Goal: Task Accomplishment & Management: Manage account settings

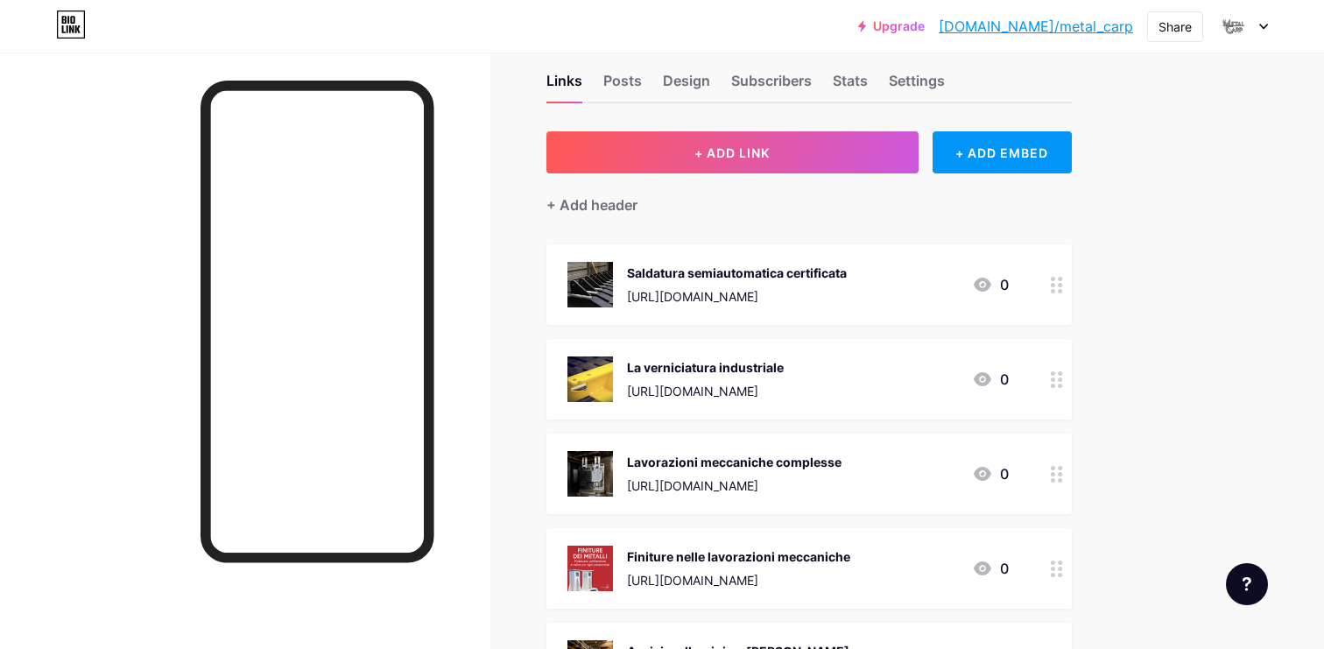
scroll to position [37, 0]
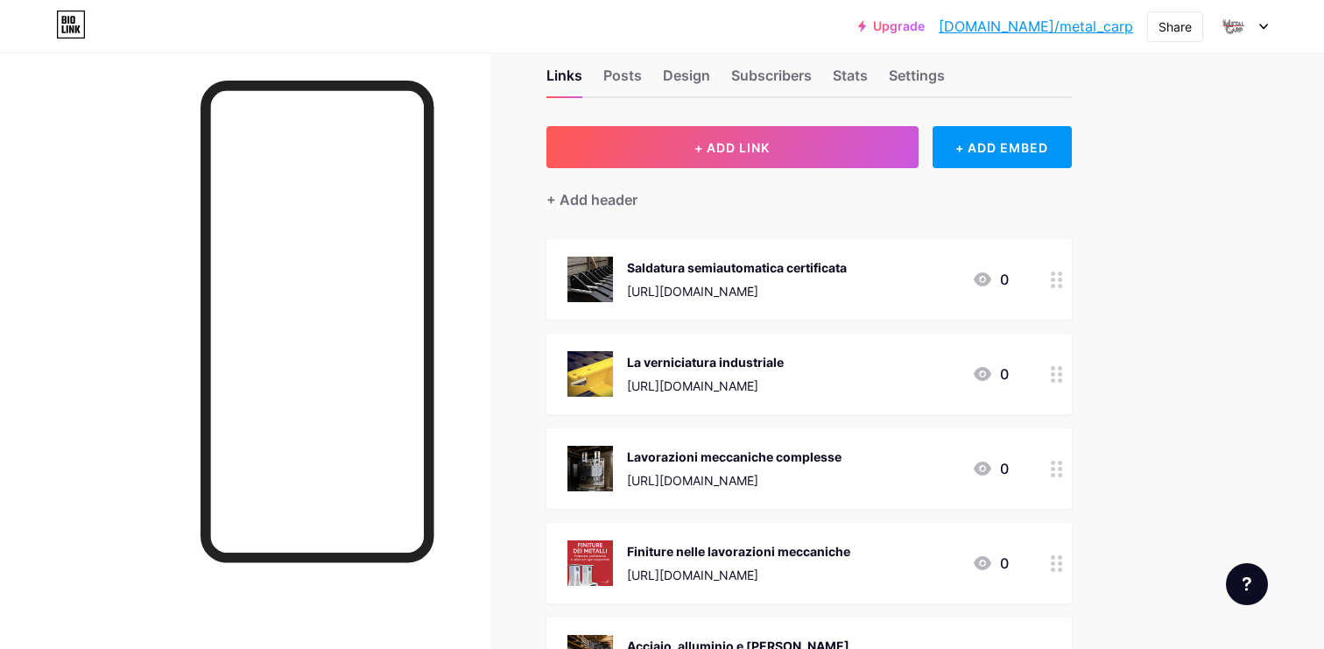
click at [769, 268] on div "Saldatura semiautomatica certificata" at bounding box center [737, 267] width 220 height 18
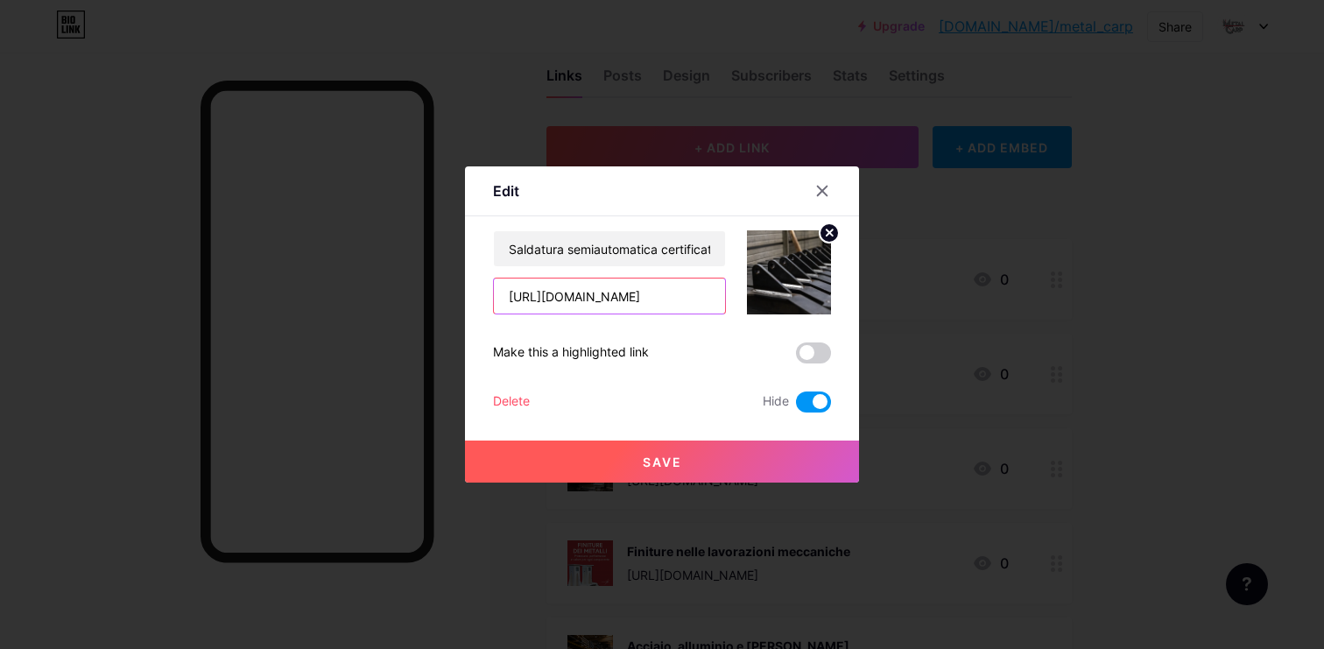
click at [670, 302] on input "[URL][DOMAIN_NAME]" at bounding box center [609, 296] width 231 height 35
click at [820, 194] on icon at bounding box center [822, 191] width 14 height 14
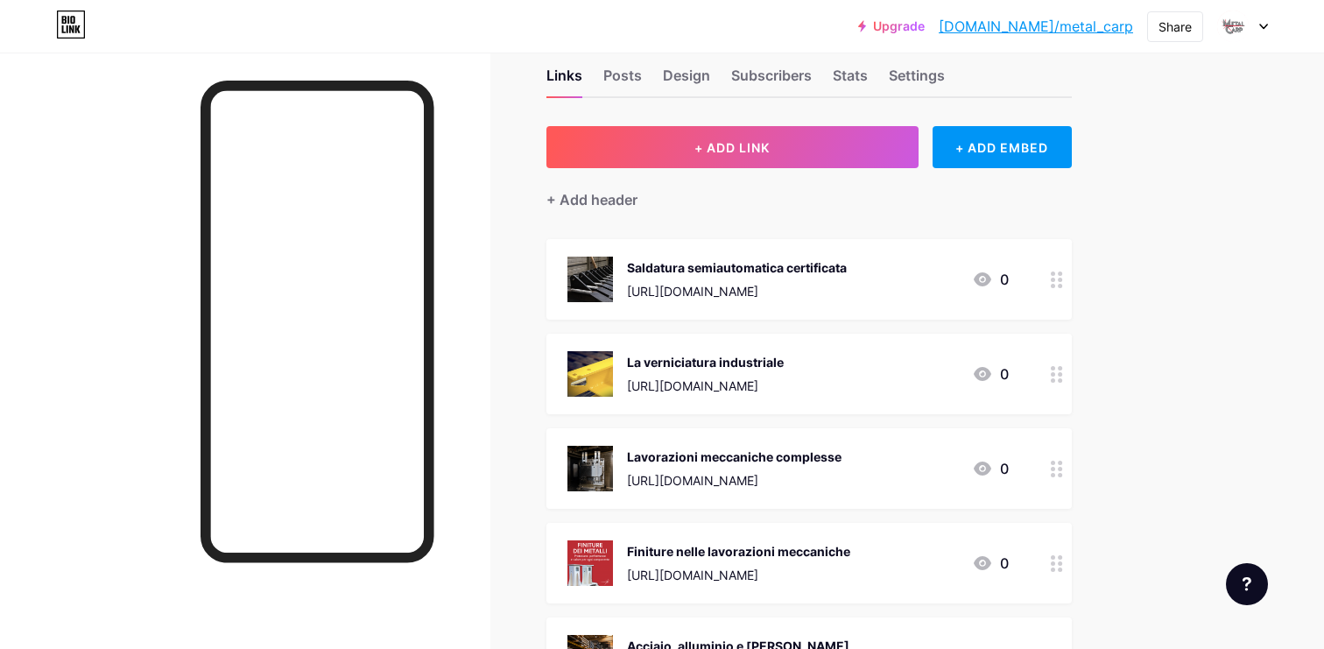
click at [977, 372] on icon at bounding box center [983, 374] width 18 height 14
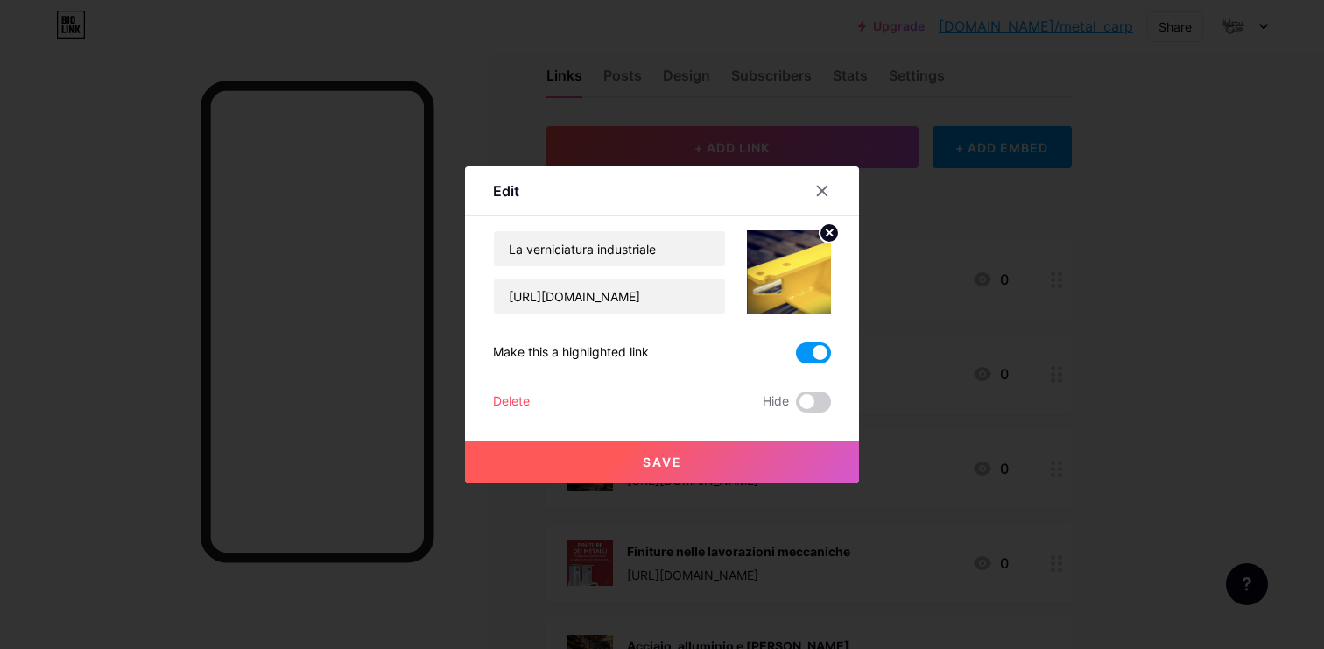
click at [806, 356] on span at bounding box center [813, 352] width 35 height 21
click at [796, 357] on input "checkbox" at bounding box center [796, 357] width 0 height 0
click at [809, 395] on span at bounding box center [813, 401] width 35 height 21
click at [796, 406] on input "checkbox" at bounding box center [796, 406] width 0 height 0
click at [792, 451] on button "Save" at bounding box center [662, 462] width 394 height 42
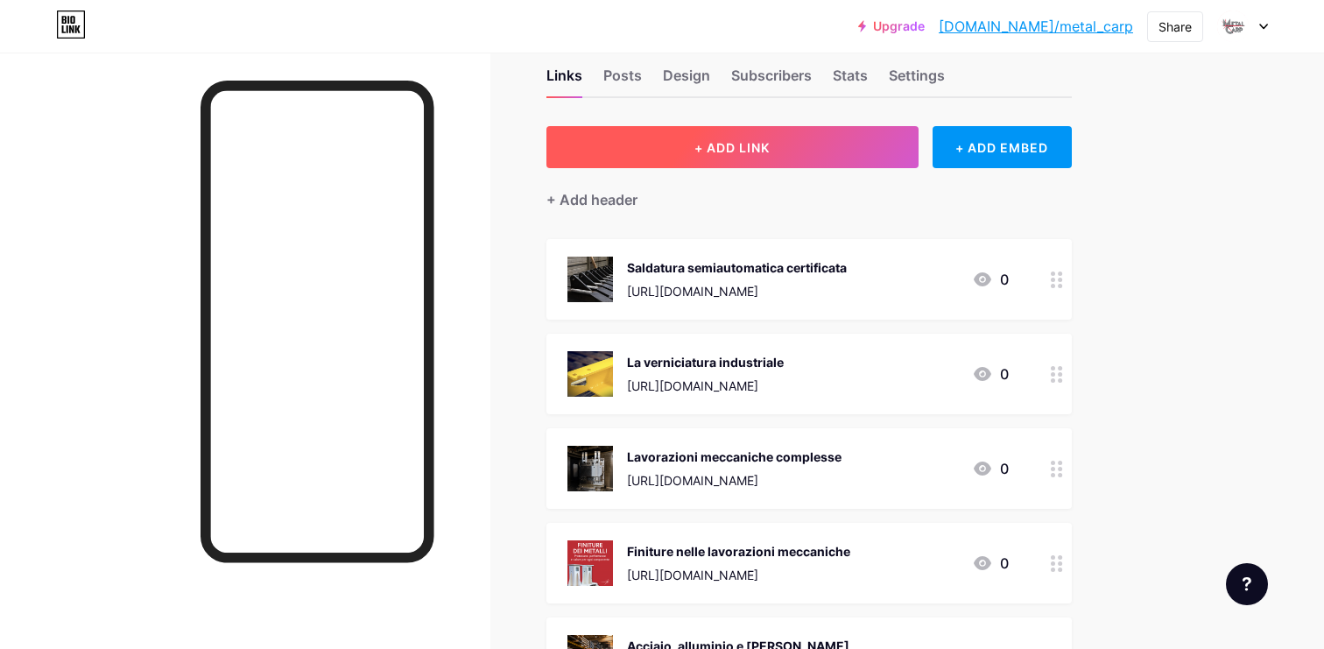
click at [775, 133] on button "+ ADD LINK" at bounding box center [733, 147] width 372 height 42
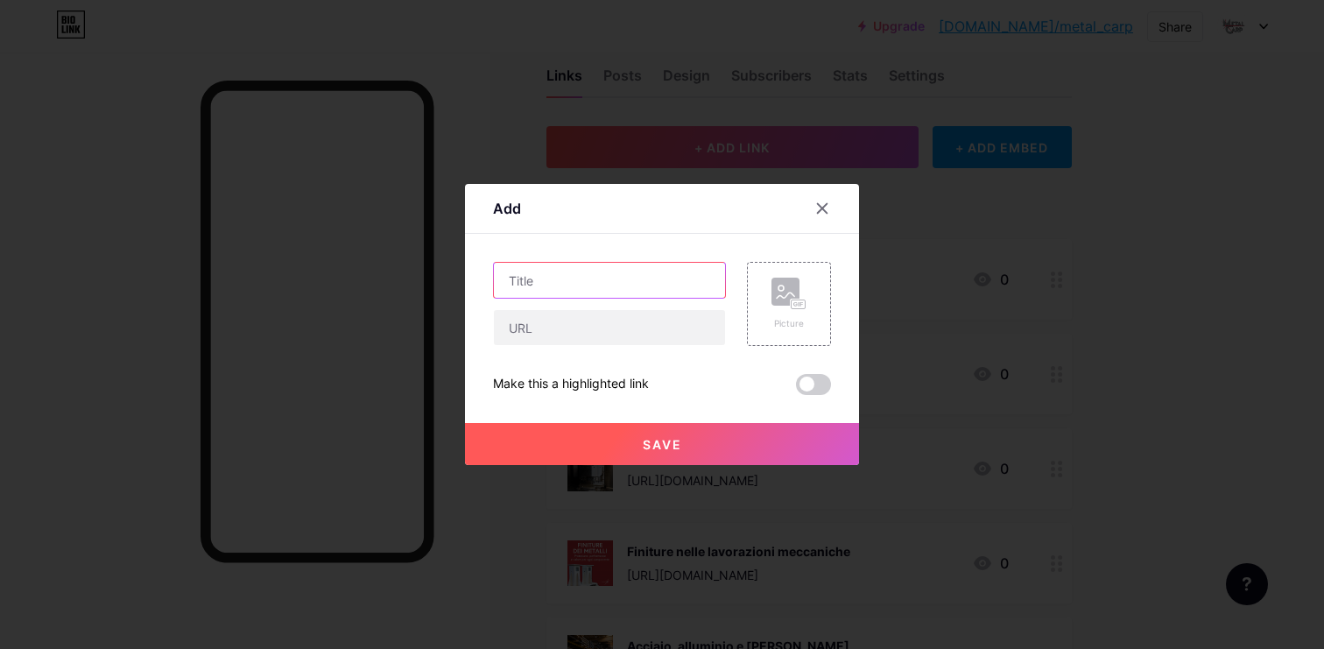
click at [600, 286] on input "text" at bounding box center [609, 280] width 231 height 35
paste input "Saldatura robotizzata vs saldatura semiautomatica"
type input "Saldatura robotizzata vs saldatura semiautomatica"
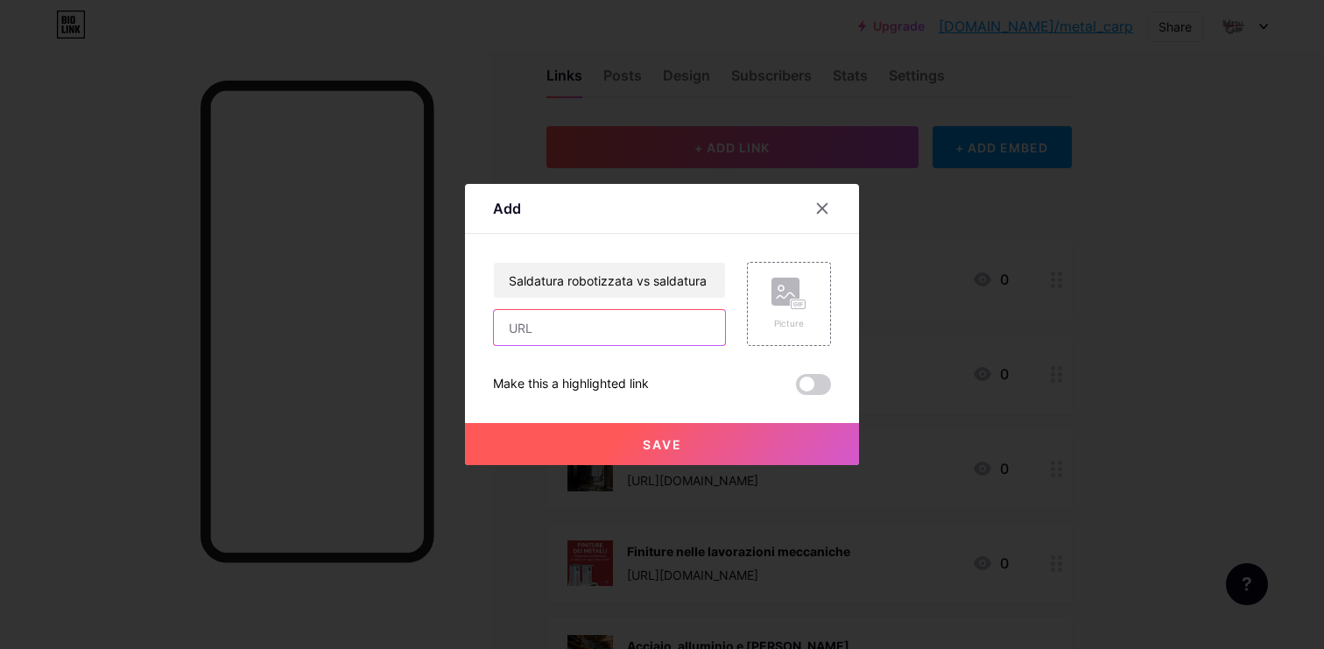
click at [578, 341] on input "text" at bounding box center [609, 327] width 231 height 35
paste input "[URL][DOMAIN_NAME]"
type input "[URL][DOMAIN_NAME]"
click at [789, 300] on rect at bounding box center [786, 292] width 28 height 28
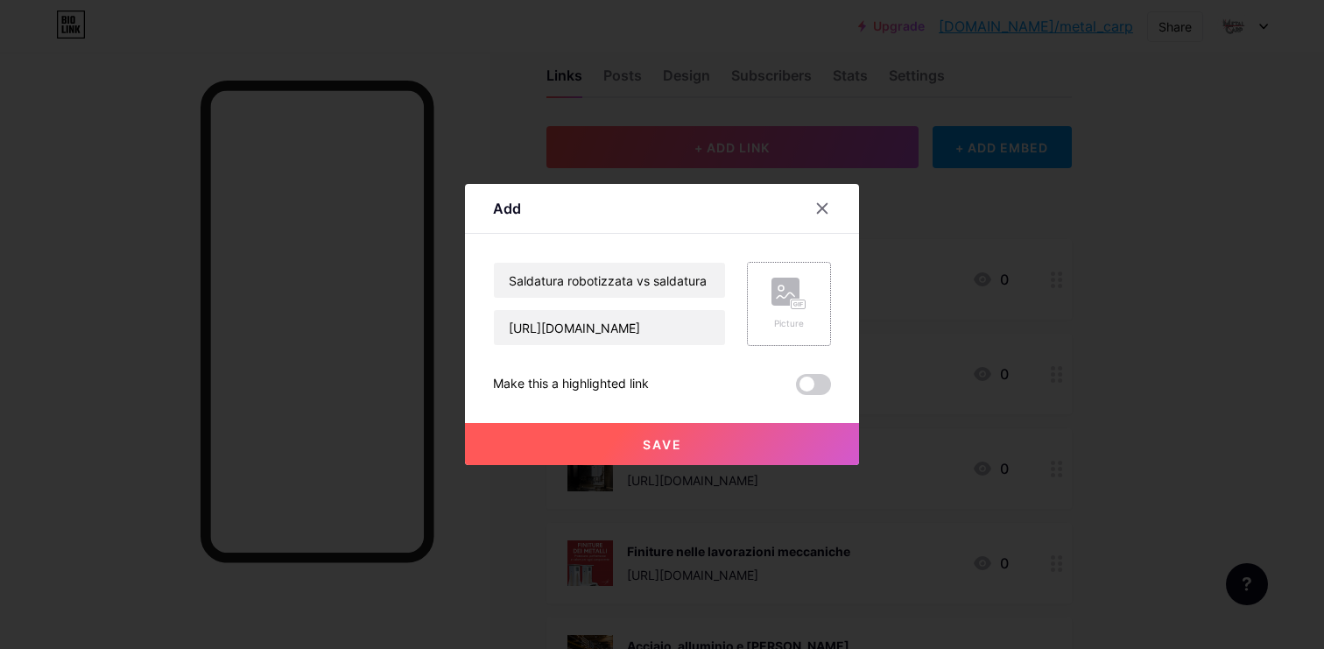
scroll to position [0, 0]
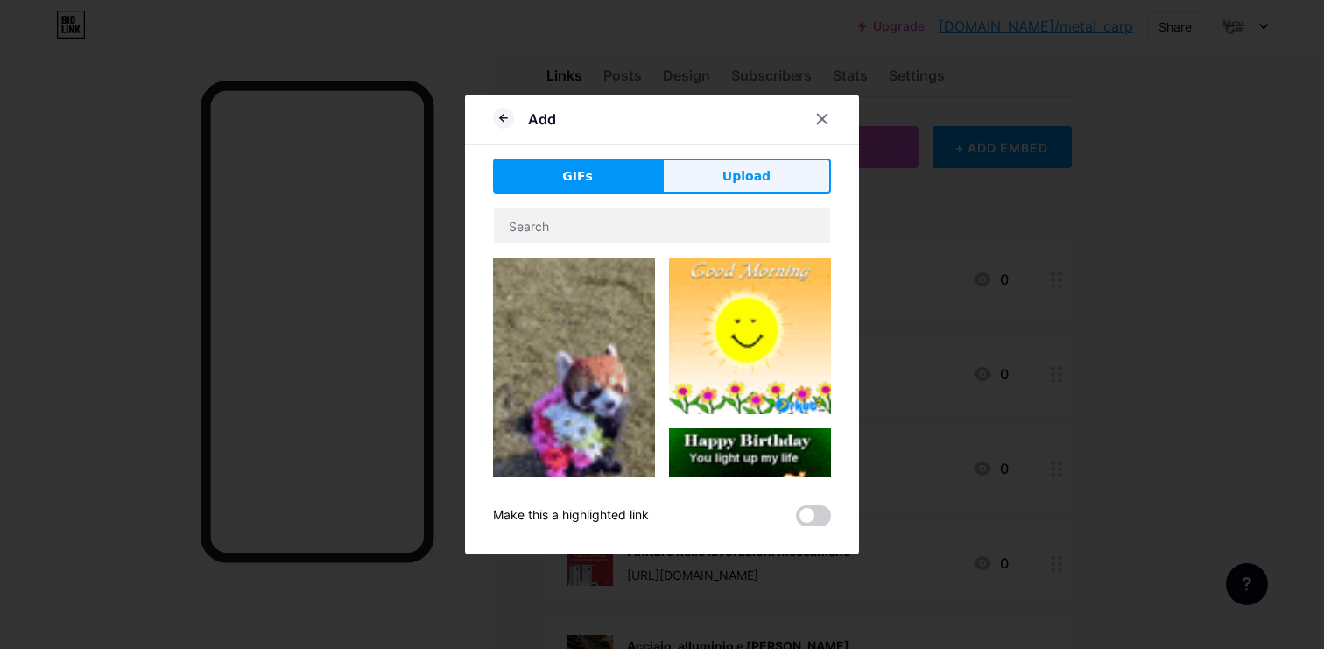
click at [751, 164] on button "Upload" at bounding box center [746, 176] width 169 height 35
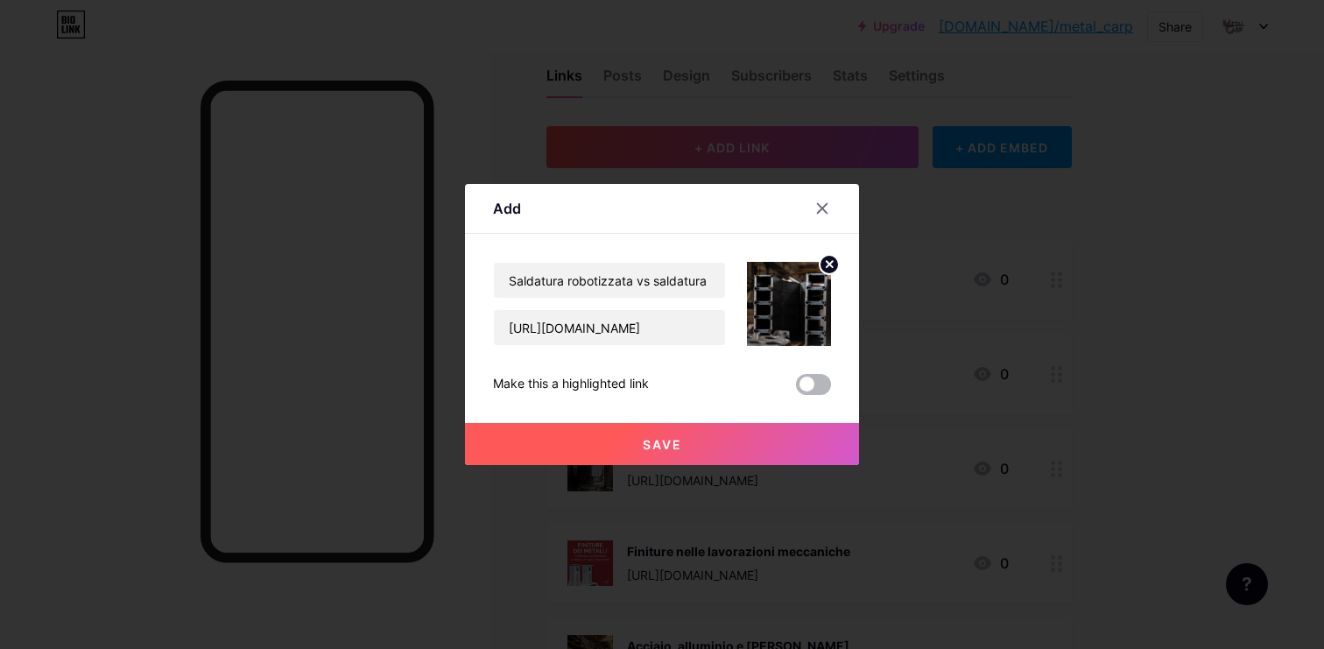
click at [816, 384] on span at bounding box center [813, 384] width 35 height 21
click at [796, 389] on input "checkbox" at bounding box center [796, 389] width 0 height 0
click at [791, 439] on button "Save" at bounding box center [662, 444] width 394 height 42
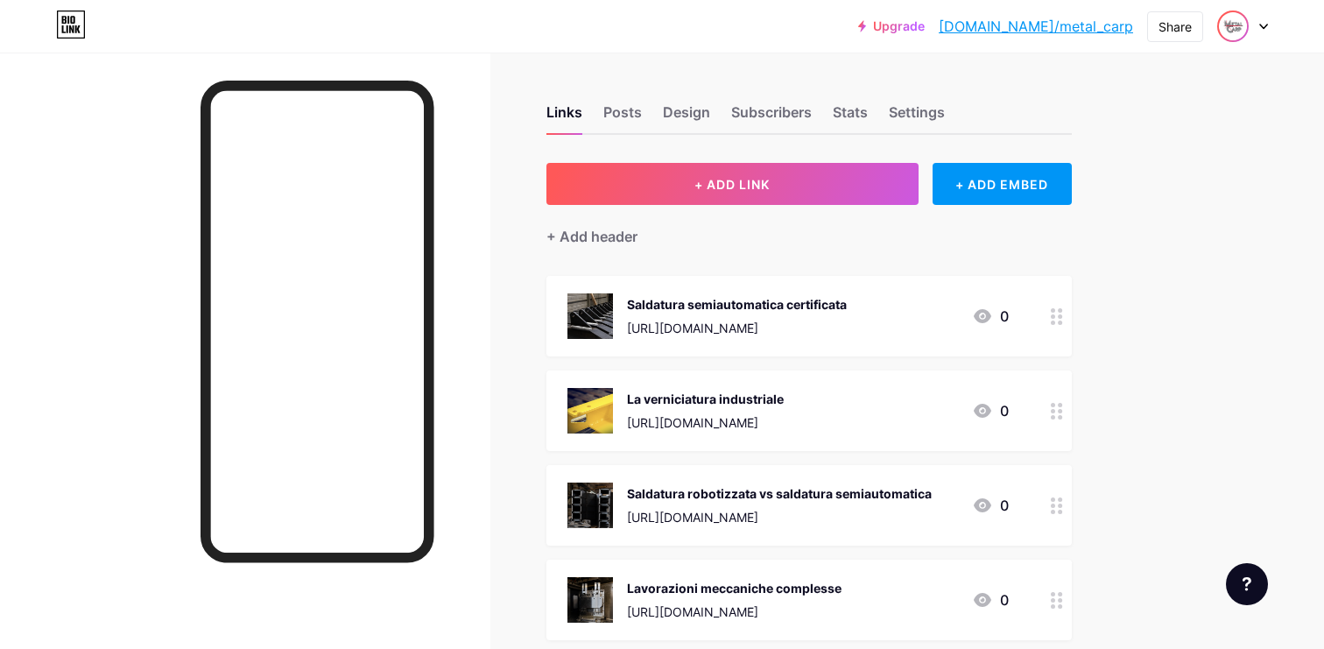
click at [1224, 20] on img at bounding box center [1233, 26] width 28 height 28
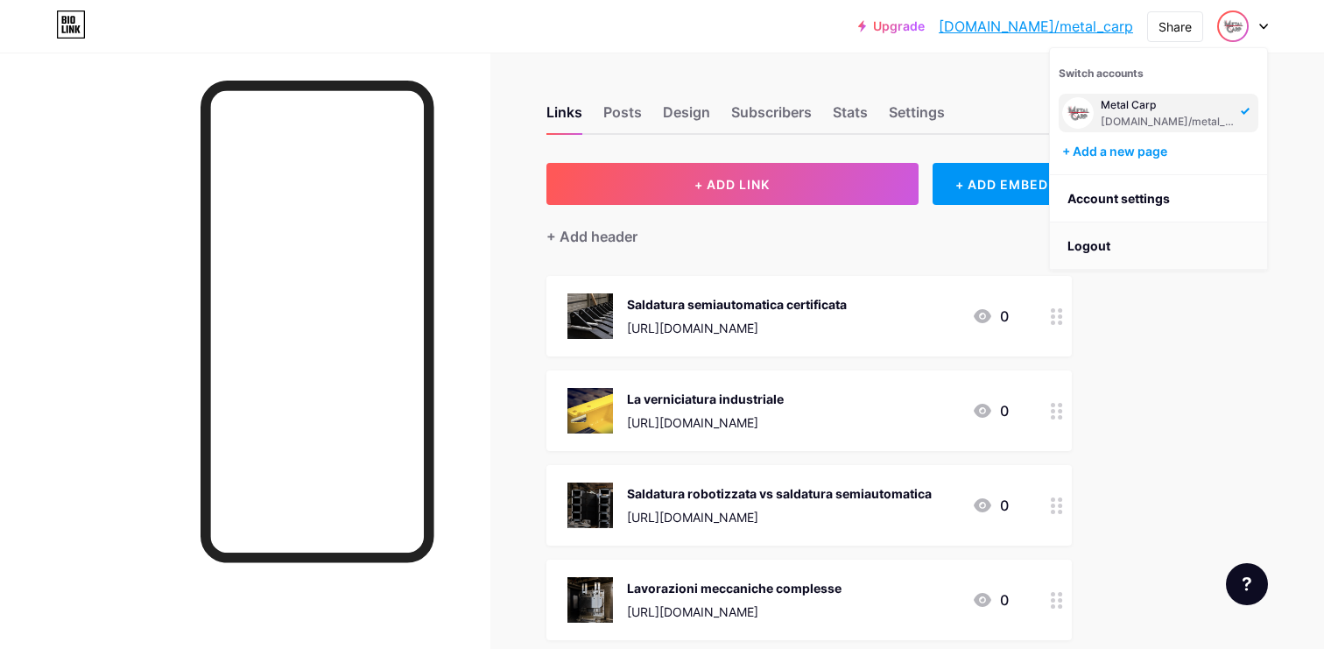
click at [1100, 247] on li "Logout" at bounding box center [1158, 245] width 217 height 47
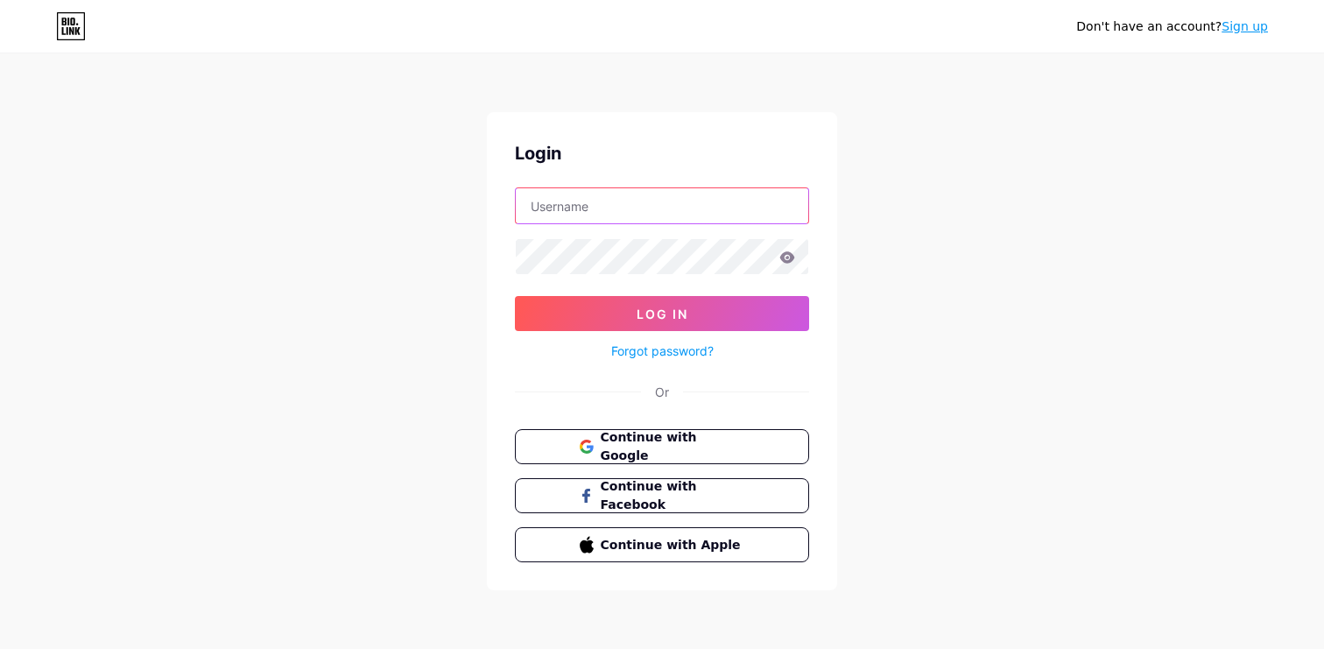
click at [716, 208] on input "text" at bounding box center [662, 205] width 293 height 35
click at [789, 194] on input "text" at bounding box center [662, 205] width 293 height 35
click at [0, 648] on com-1password-button at bounding box center [0, 649] width 0 height 0
type input "[EMAIL_ADDRESS][DOMAIN_NAME]"
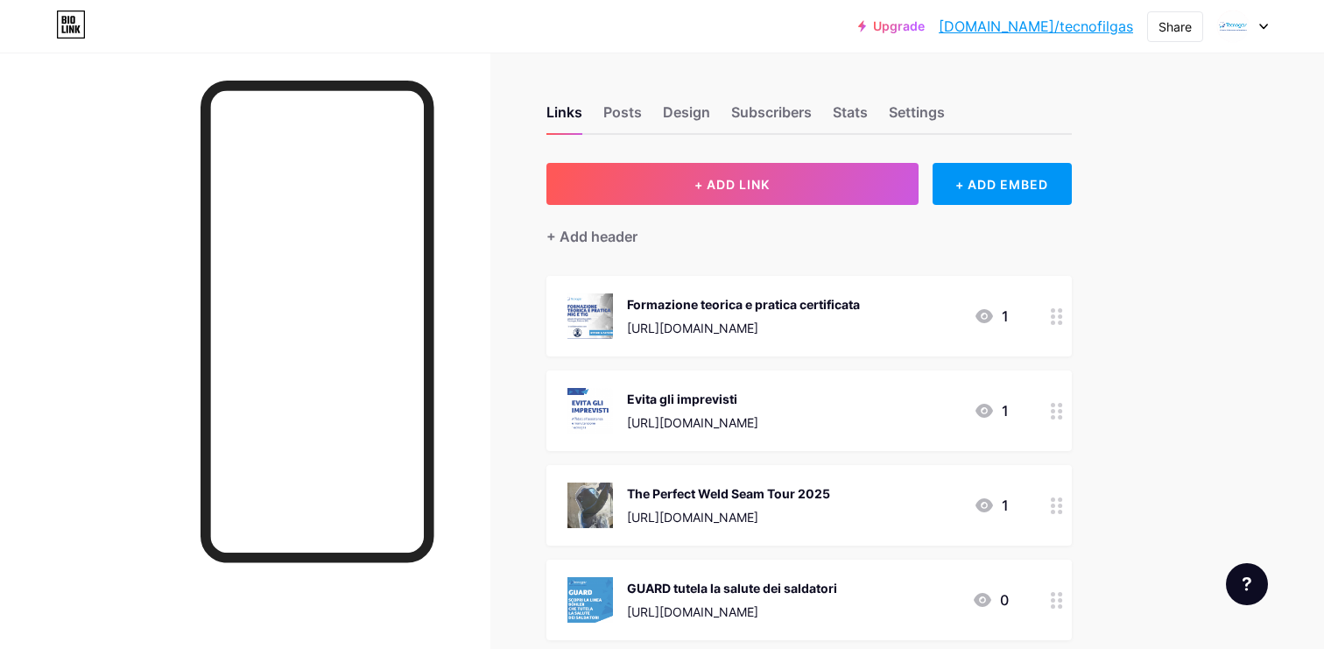
click at [986, 309] on icon at bounding box center [985, 316] width 18 height 14
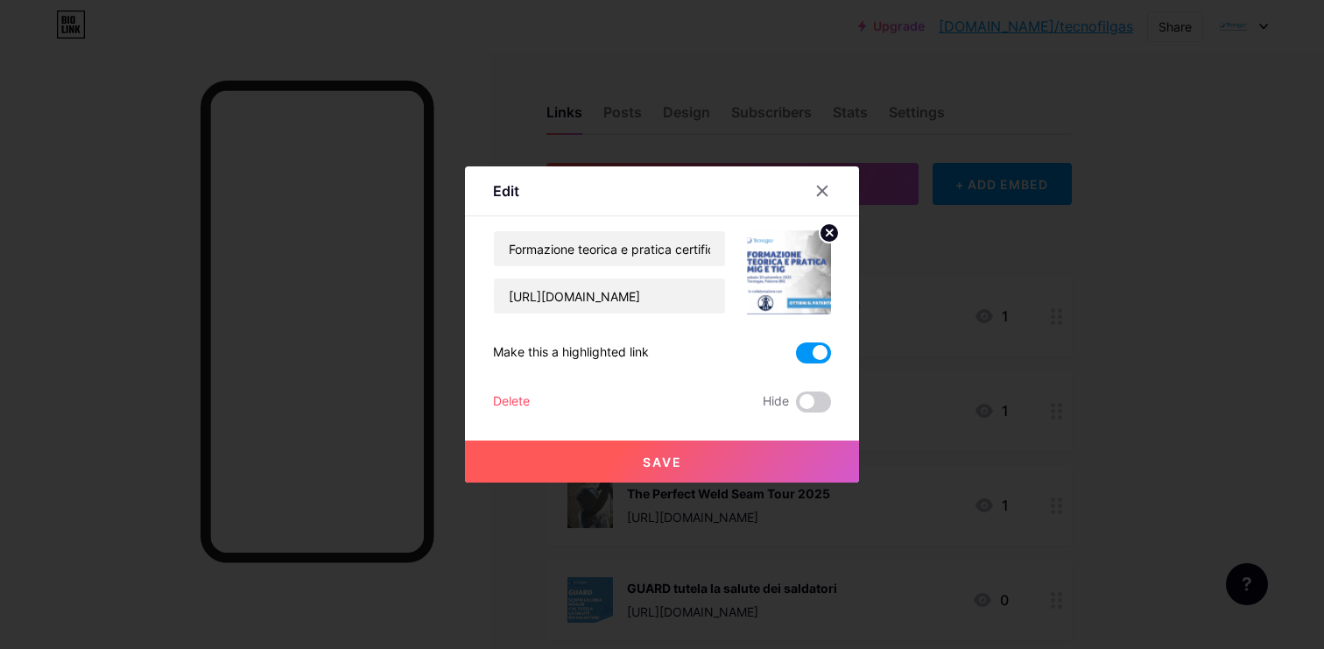
click at [811, 351] on span at bounding box center [813, 352] width 35 height 21
click at [796, 357] on input "checkbox" at bounding box center [796, 357] width 0 height 0
click at [809, 401] on span at bounding box center [813, 401] width 35 height 21
click at [796, 406] on input "checkbox" at bounding box center [796, 406] width 0 height 0
click at [785, 452] on button "Save" at bounding box center [662, 462] width 394 height 42
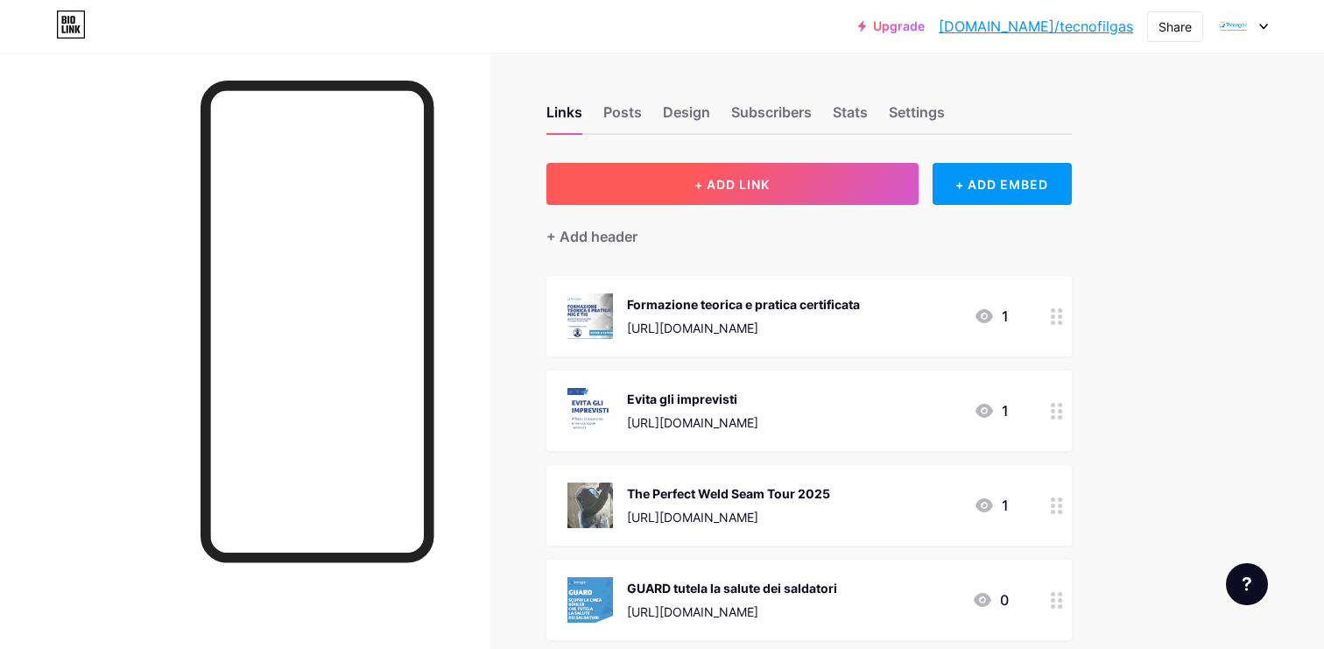
click at [751, 173] on button "+ ADD LINK" at bounding box center [733, 184] width 372 height 42
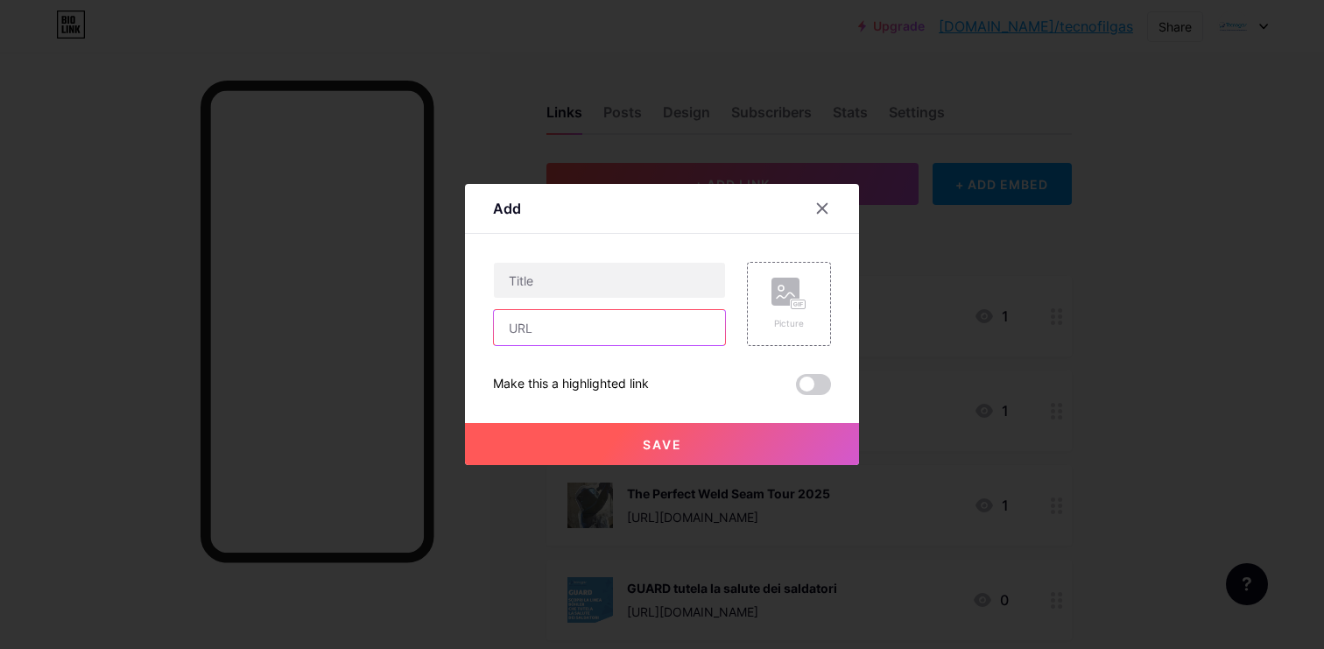
click at [596, 334] on input "text" at bounding box center [609, 327] width 231 height 35
paste input "SKYLINE ALU 4500 MIG"
type input "SKYLINE ALU 4500 MIG"
click at [629, 298] on div at bounding box center [609, 280] width 233 height 37
click at [629, 286] on input "text" at bounding box center [609, 280] width 231 height 35
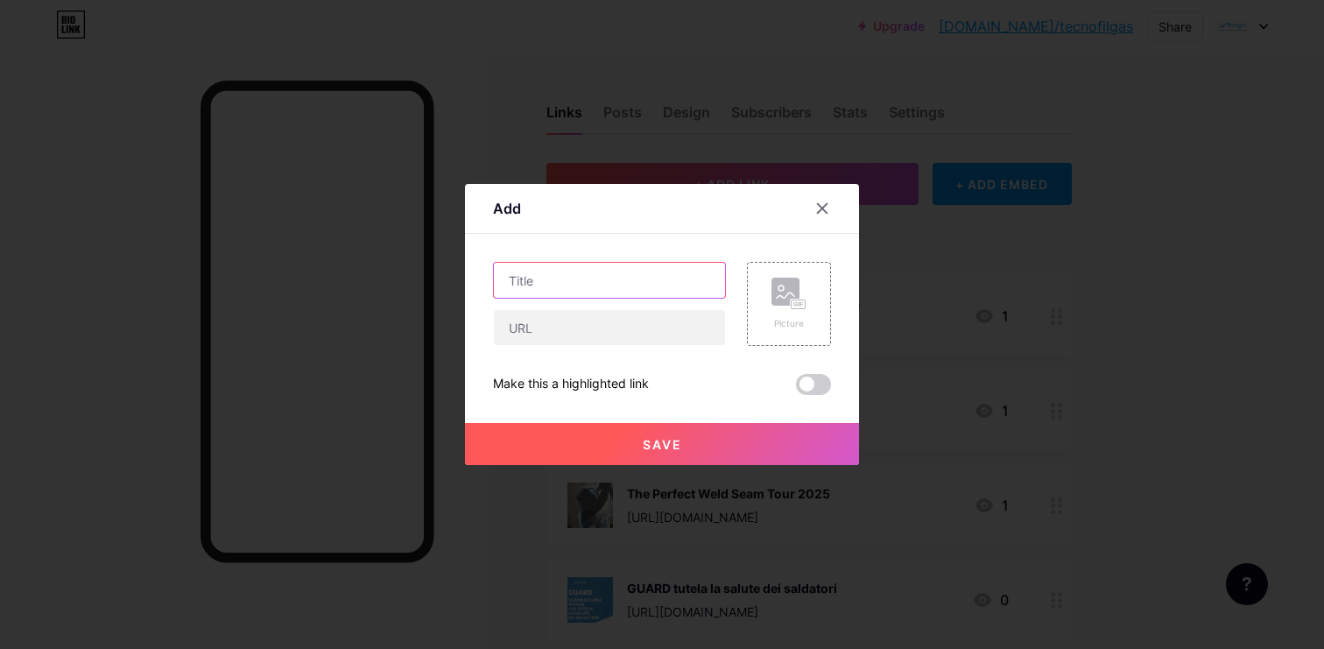
paste input "SKYLINE ALU 4500 MIG"
type input "SKYLINE ALU 4500 MIG"
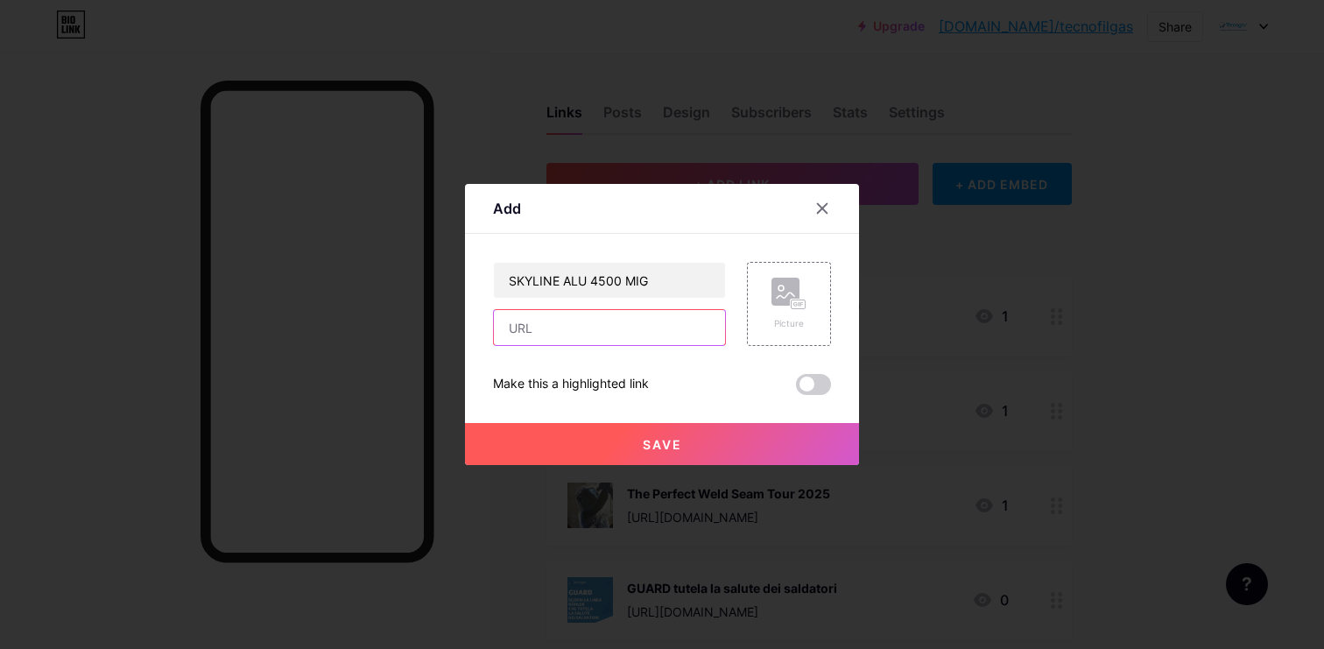
click at [556, 328] on input "text" at bounding box center [609, 327] width 231 height 35
paste input "[URL][DOMAIN_NAME]"
type input "[URL][DOMAIN_NAME]"
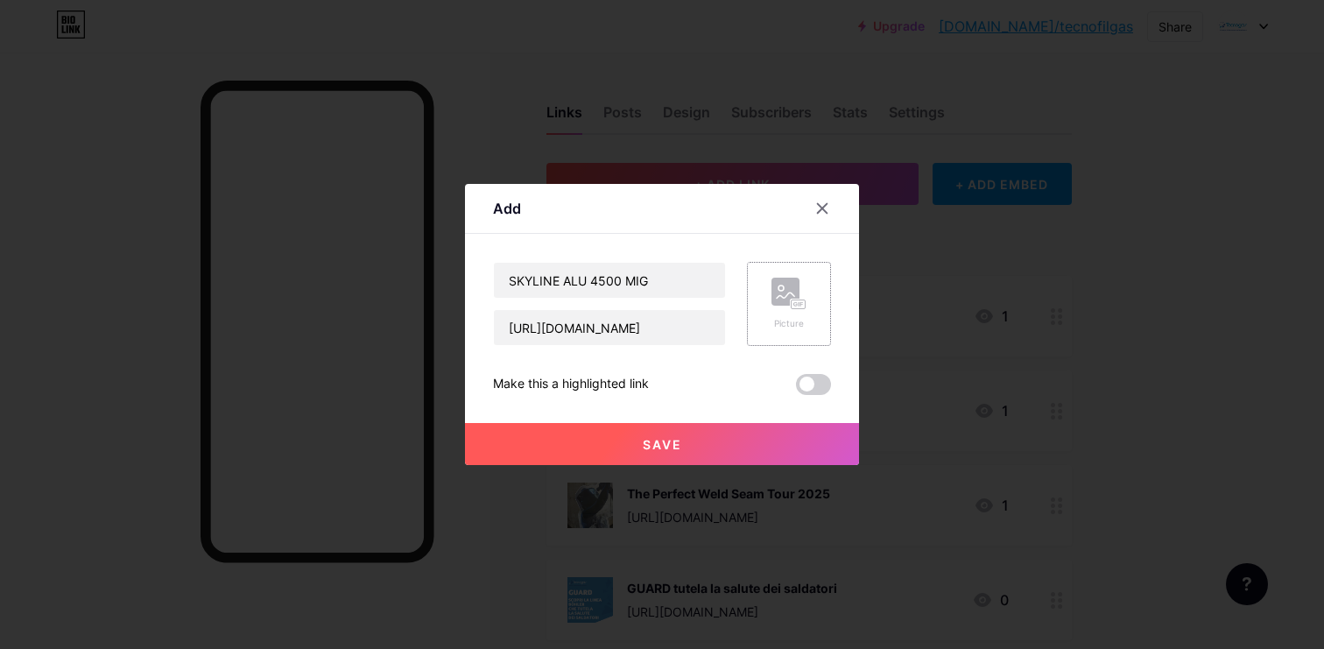
click at [794, 302] on icon at bounding box center [795, 304] width 4 height 4
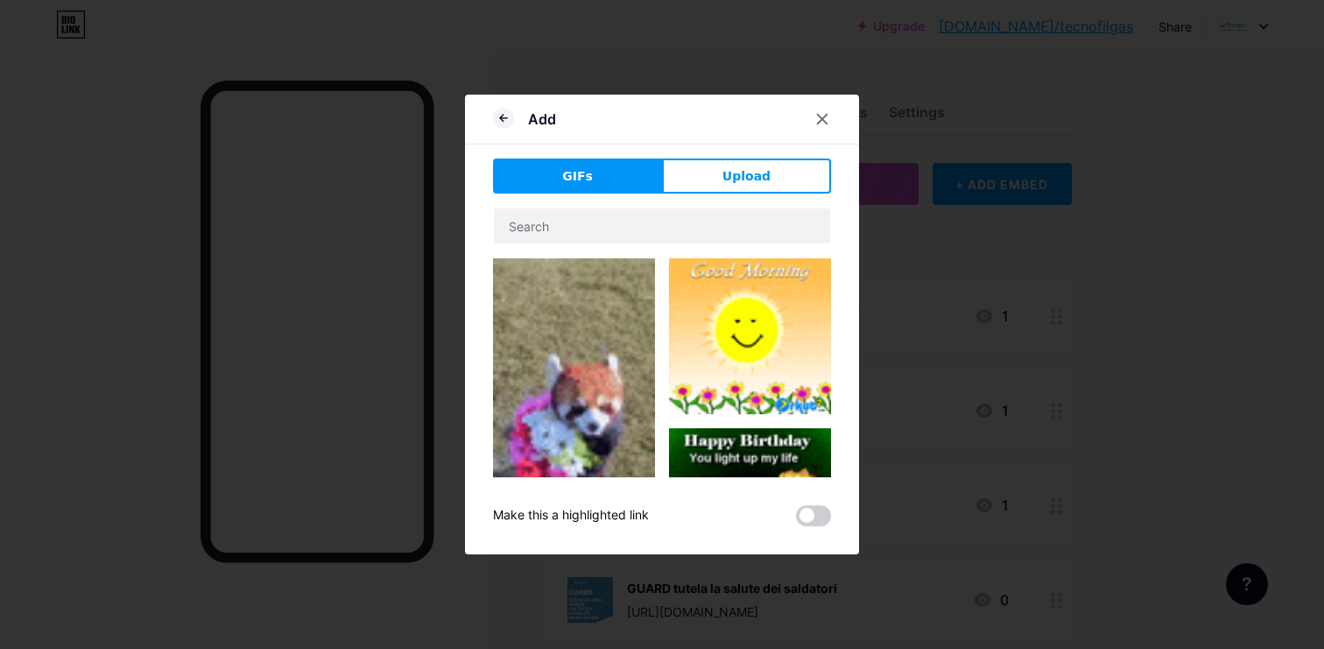
click at [716, 196] on div "GIFs Upload Content YouTube Play YouTube video without leaving your page. ADD V…" at bounding box center [662, 343] width 338 height 368
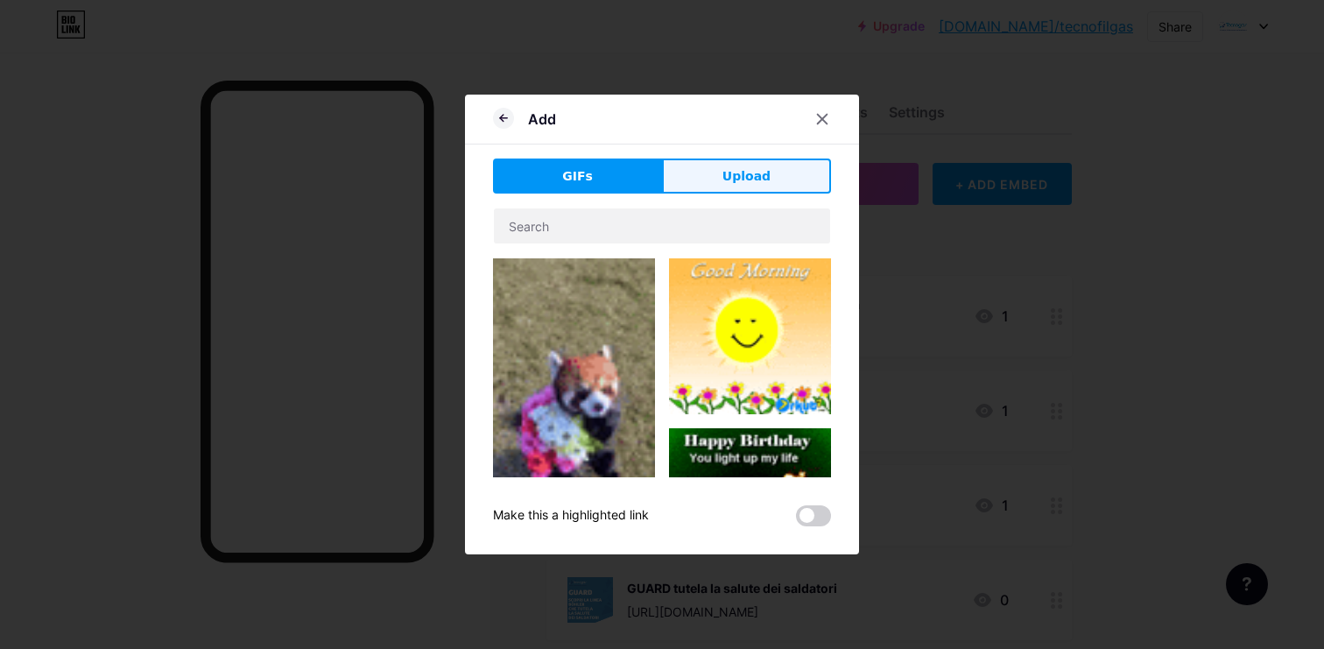
click at [740, 180] on span "Upload" at bounding box center [747, 176] width 48 height 18
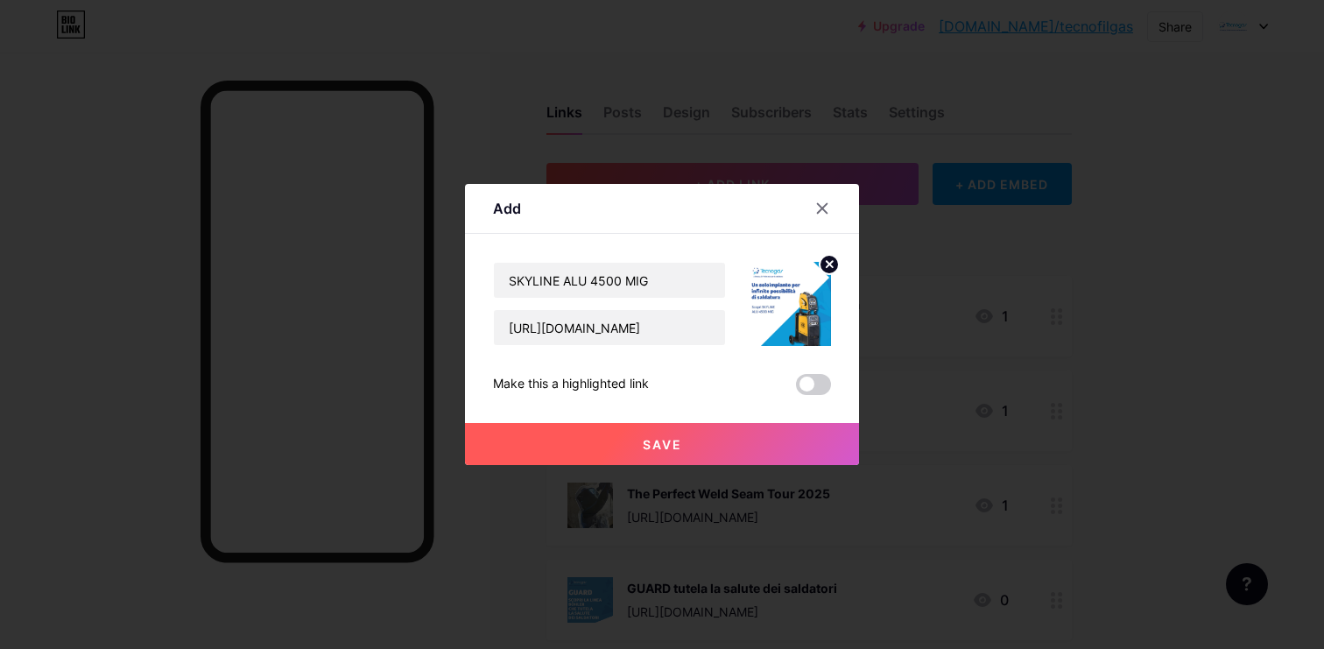
click at [814, 370] on div "SKYLINE ALU 4500 MIG [URL][DOMAIN_NAME] Make this a highlighted link Save" at bounding box center [662, 328] width 338 height 133
click at [814, 379] on span at bounding box center [813, 384] width 35 height 21
click at [796, 389] on input "checkbox" at bounding box center [796, 389] width 0 height 0
click at [800, 455] on button "Save" at bounding box center [662, 444] width 394 height 42
